Goal: Leave review/rating: Share an evaluation or opinion about a product, service, or content

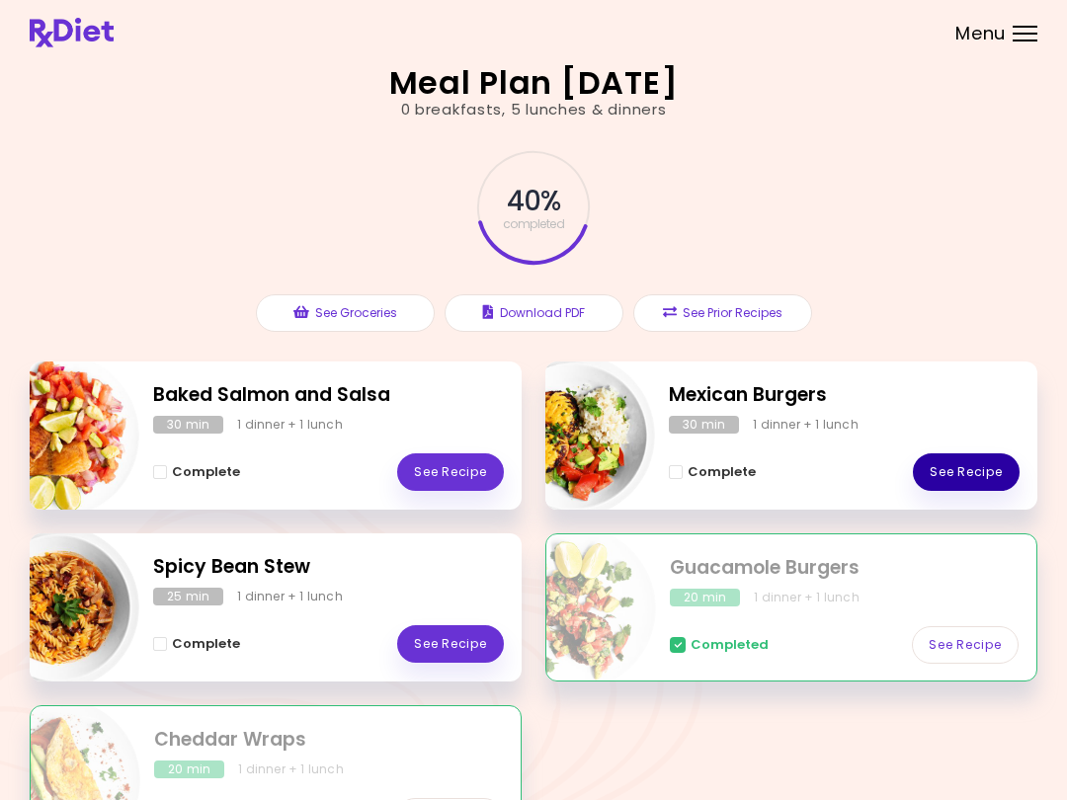
click at [980, 466] on link "See Recipe" at bounding box center [966, 472] width 107 height 38
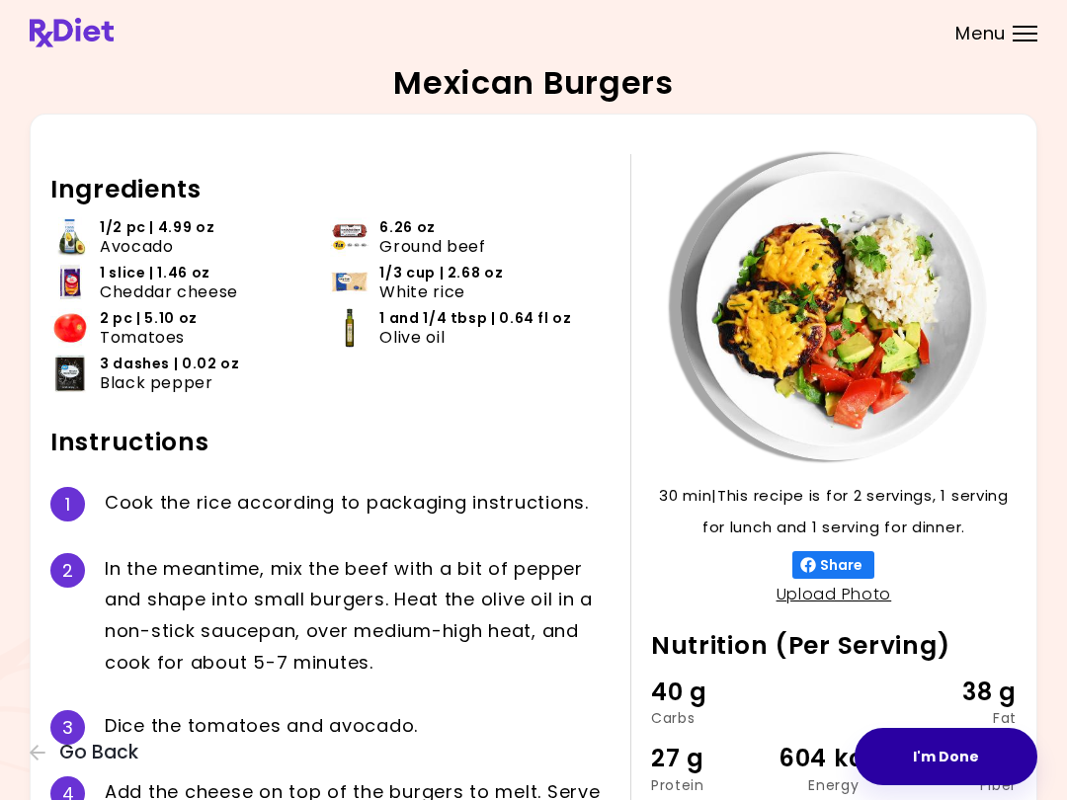
click at [946, 740] on button "I'm Done" at bounding box center [945, 756] width 183 height 57
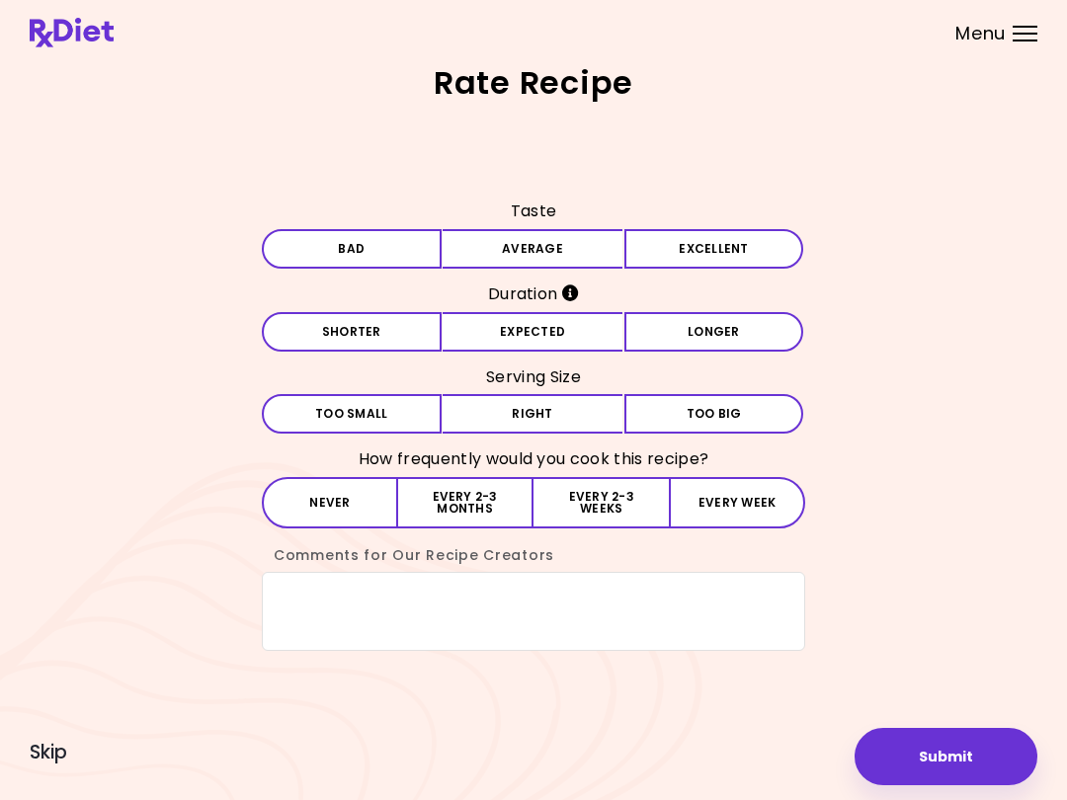
click at [704, 245] on button "Excellent" at bounding box center [714, 249] width 180 height 40
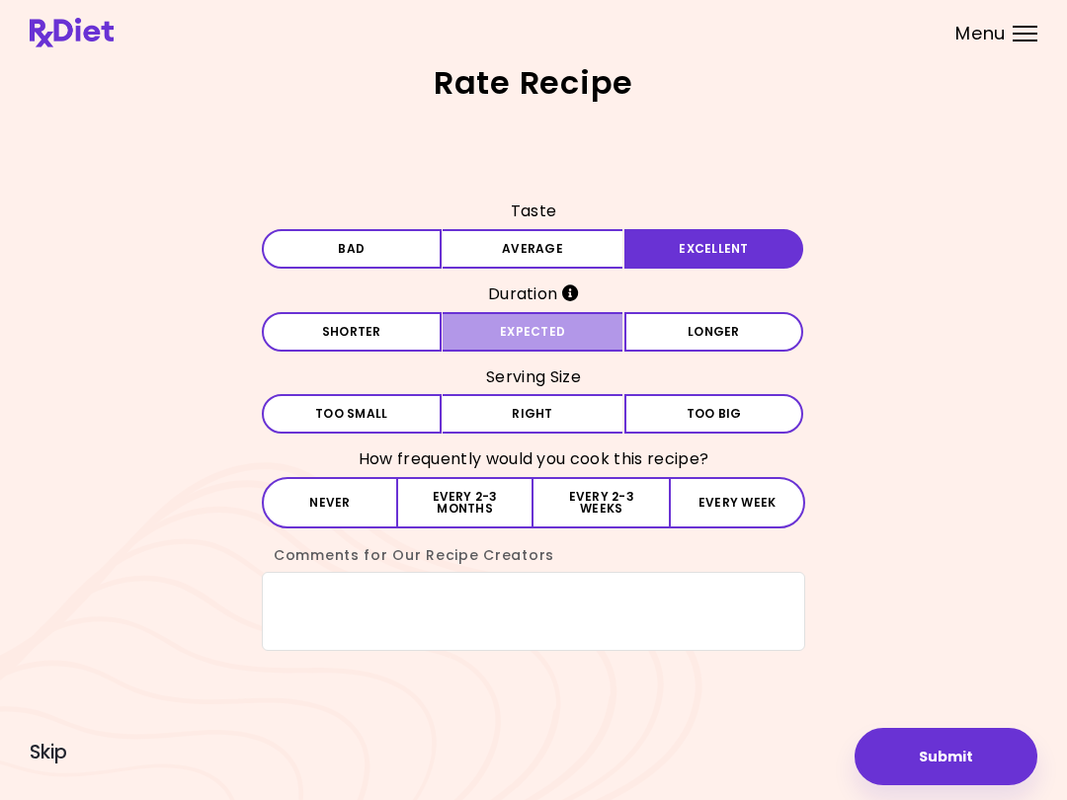
click at [561, 331] on button "Expected" at bounding box center [533, 332] width 180 height 40
click at [571, 417] on button "Right" at bounding box center [533, 414] width 180 height 40
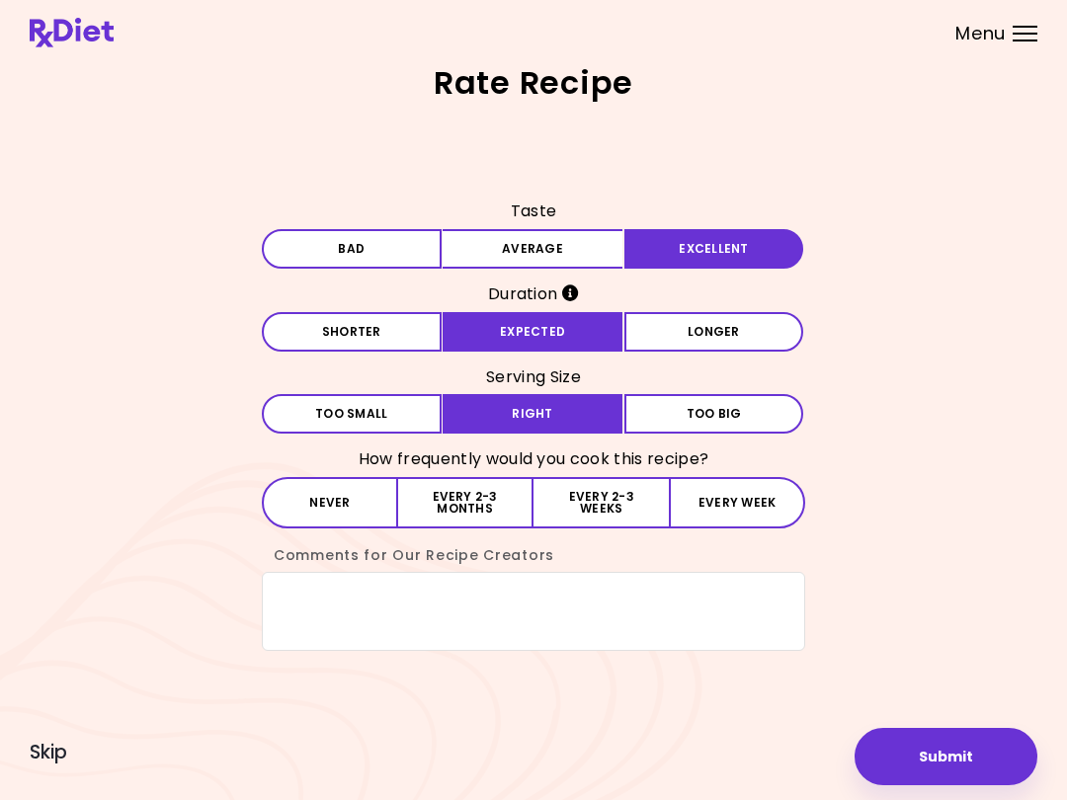
click at [613, 488] on button "Every 2-3 weeks" at bounding box center [600, 502] width 135 height 51
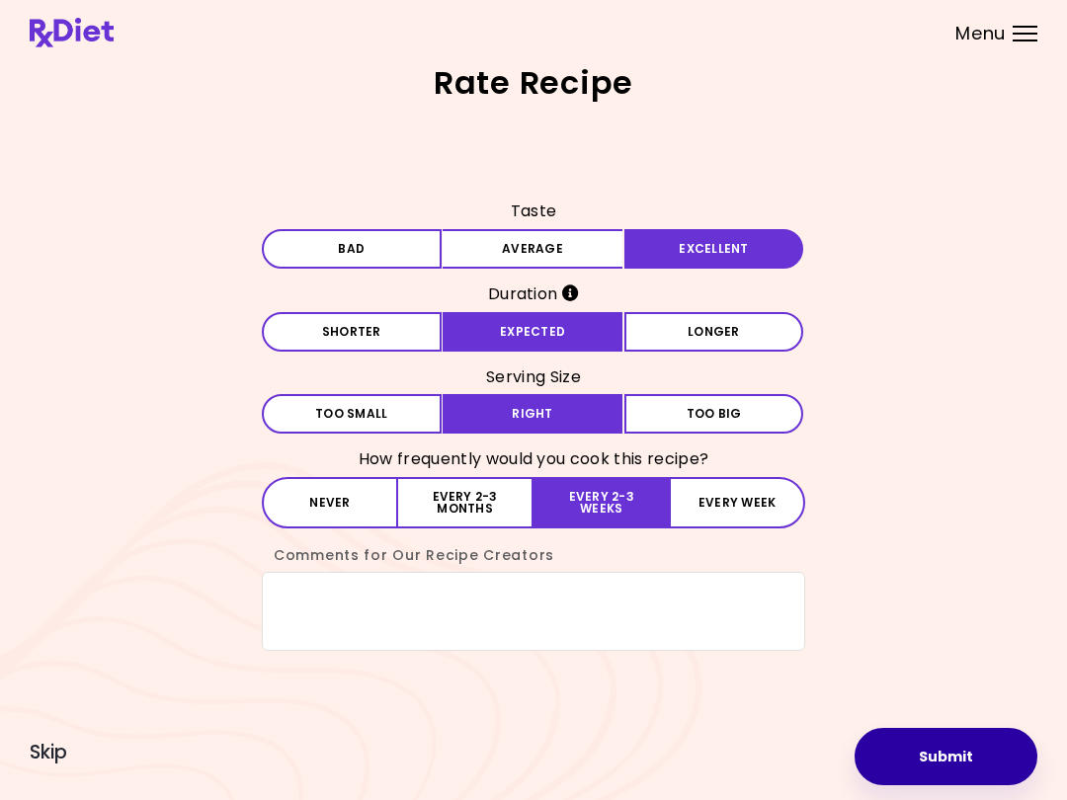
click at [953, 754] on button "Submit" at bounding box center [945, 756] width 183 height 57
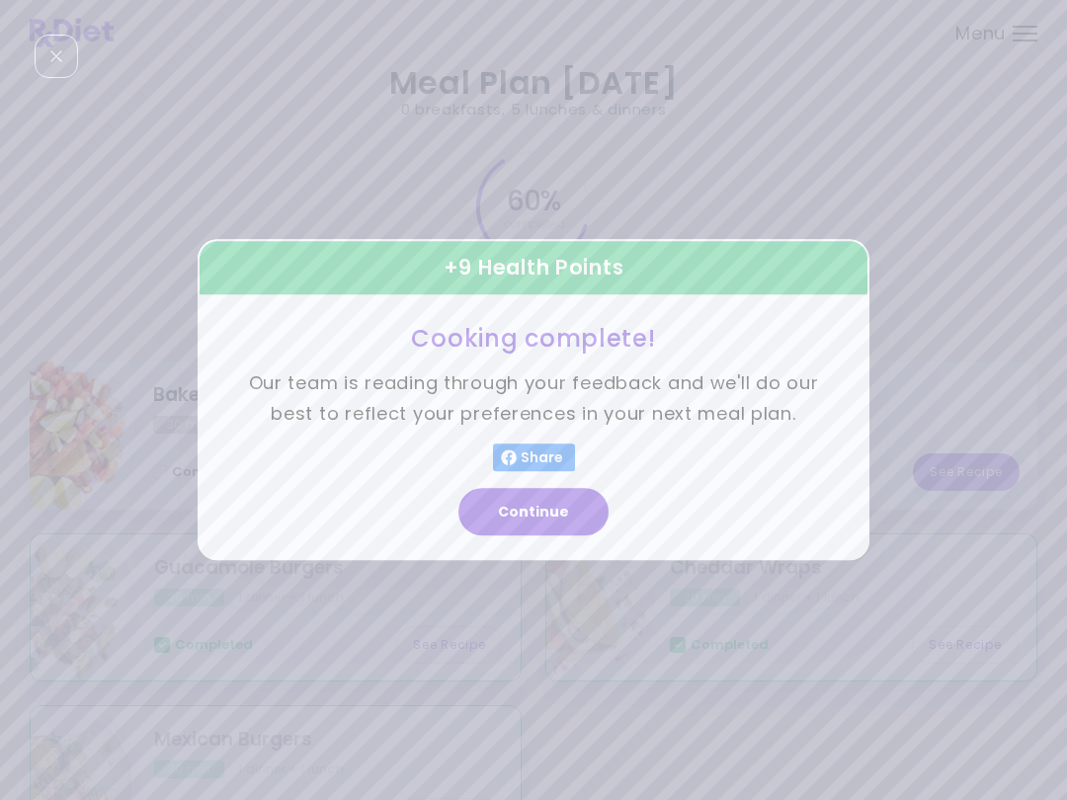
click at [579, 507] on button "Continue" at bounding box center [533, 512] width 150 height 47
